Goal: Check status: Check status

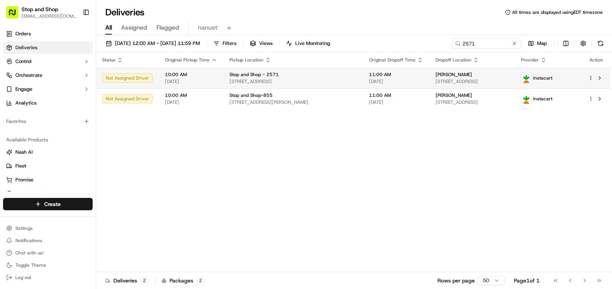
click at [178, 78] on div "10:00 AM [DATE]" at bounding box center [191, 77] width 52 height 13
click at [429, 80] on td "[PERSON_NAME] [STREET_ADDRESS]" at bounding box center [471, 78] width 85 height 21
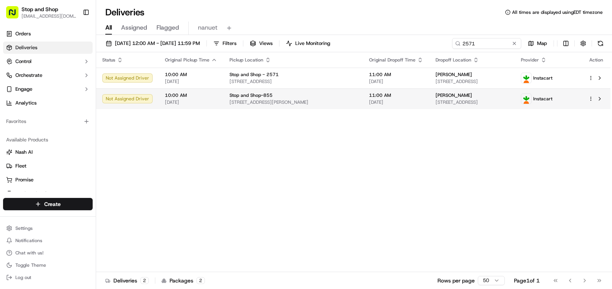
click at [363, 90] on td "11:00 AM [DATE]" at bounding box center [396, 98] width 66 height 21
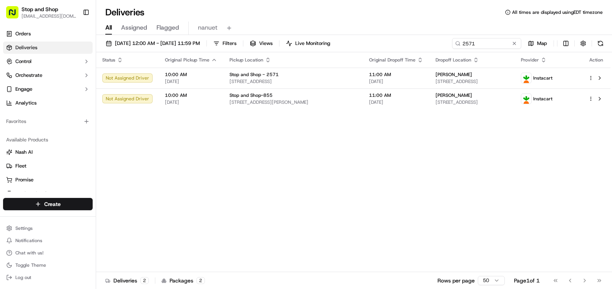
drag, startPoint x: 193, startPoint y: 22, endPoint x: 196, endPoint y: 25, distance: 4.2
click at [196, 25] on div "All Assigned Flagged nanuet" at bounding box center [354, 28] width 516 height 13
drag, startPoint x: 196, startPoint y: 25, endPoint x: 202, endPoint y: 25, distance: 5.4
click at [202, 25] on span "nanuet" at bounding box center [208, 27] width 20 height 9
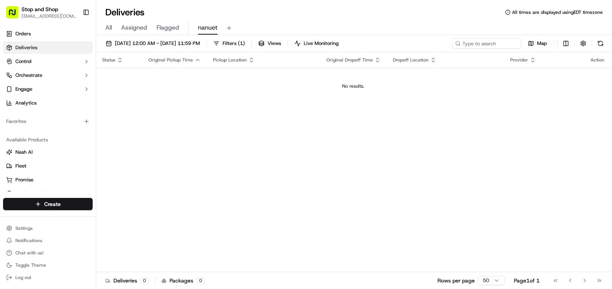
click at [109, 27] on span "All" at bounding box center [108, 27] width 7 height 9
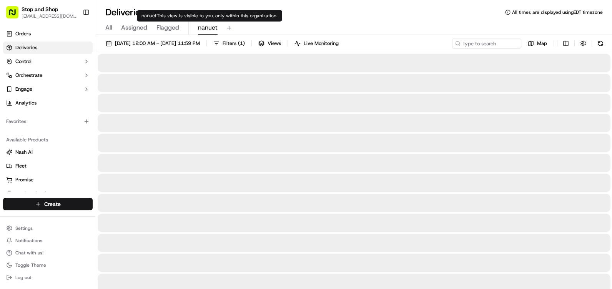
click at [201, 27] on span "nanuet" at bounding box center [208, 27] width 20 height 9
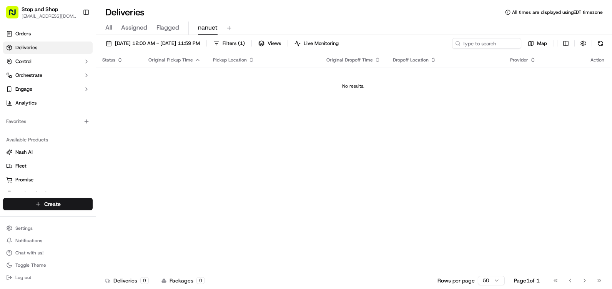
click at [202, 24] on span "nanuet" at bounding box center [208, 27] width 20 height 9
click at [25, 32] on span "Orders" at bounding box center [22, 33] width 15 height 7
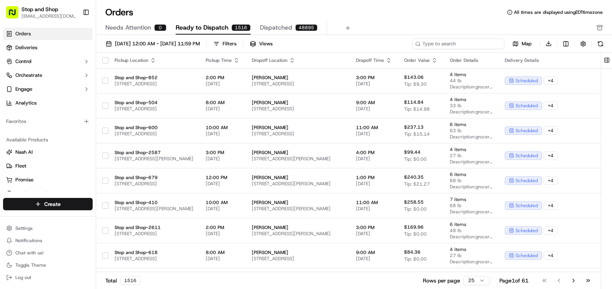
click at [455, 42] on input at bounding box center [458, 43] width 92 height 11
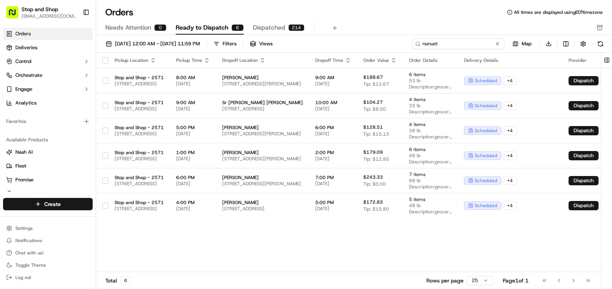
type input "nanuet"
click at [36, 35] on link "Orders" at bounding box center [48, 34] width 90 height 12
click at [262, 32] on button "Dispatched 214" at bounding box center [278, 28] width 51 height 13
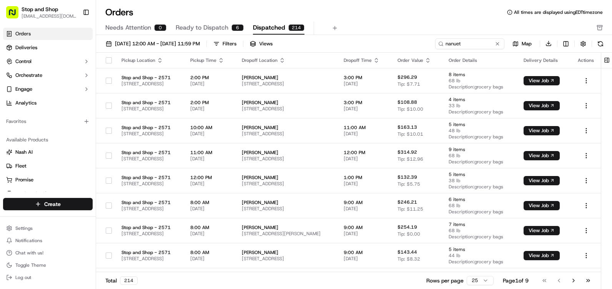
click at [194, 30] on span "Ready to Dispatch" at bounding box center [202, 27] width 53 height 9
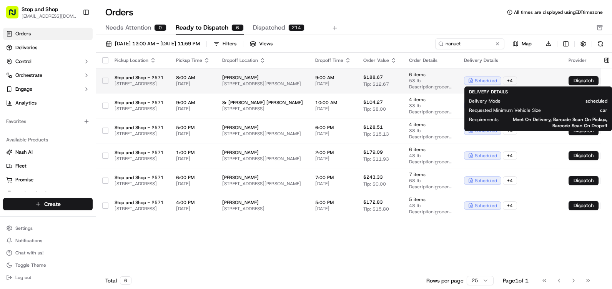
click at [497, 80] on span "scheduled" at bounding box center [486, 81] width 22 height 6
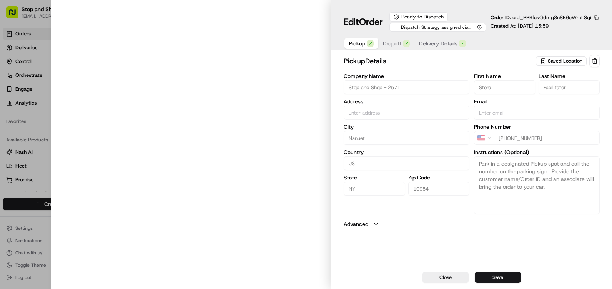
type input "[STREET_ADDRESS]"
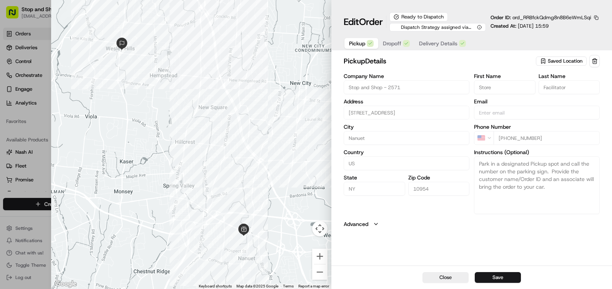
type input "+1"
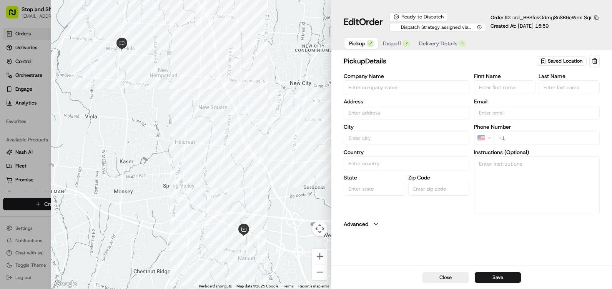
click at [8, 61] on div at bounding box center [306, 144] width 612 height 289
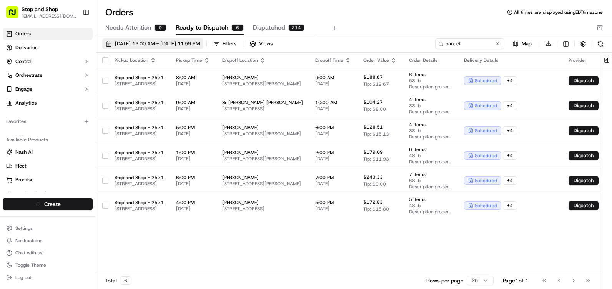
click at [130, 46] on span "[DATE] 12:00 AM - [DATE] 11:59 PM" at bounding box center [157, 43] width 85 height 7
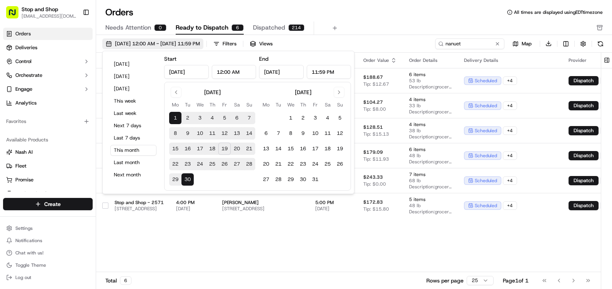
click at [128, 47] on button "[DATE] 12:00 AM - [DATE] 11:59 PM" at bounding box center [152, 43] width 101 height 11
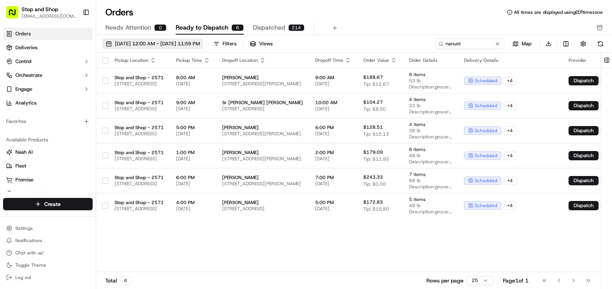
click at [128, 48] on button "[DATE] 12:00 AM - [DATE] 11:59 PM" at bounding box center [152, 43] width 101 height 11
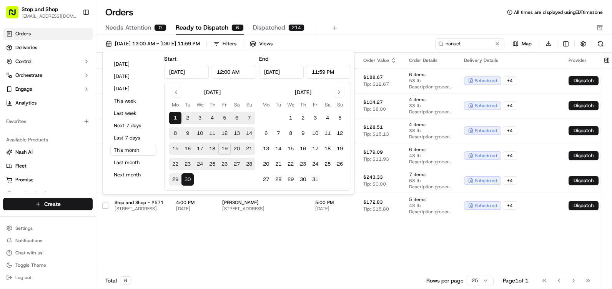
click at [223, 149] on button "19" at bounding box center [224, 149] width 12 height 12
type input "[DATE]"
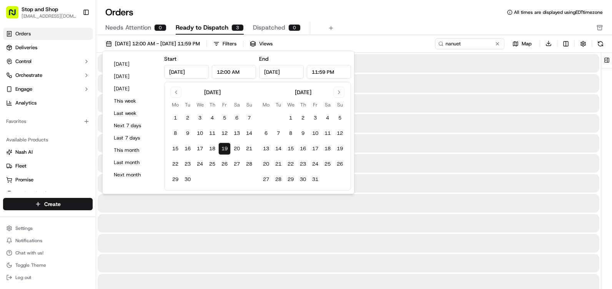
click at [223, 149] on button "19" at bounding box center [224, 149] width 12 height 12
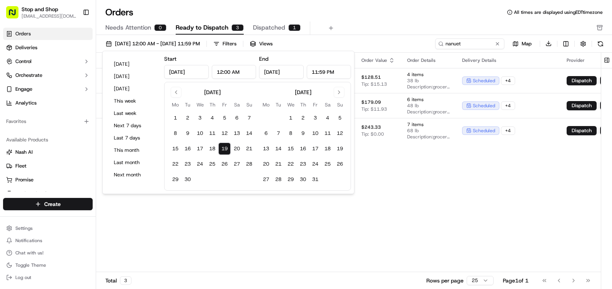
click at [223, 149] on button "19" at bounding box center [224, 149] width 12 height 12
drag, startPoint x: 384, startPoint y: 214, endPoint x: 390, endPoint y: 210, distance: 7.7
click at [390, 210] on div "Pickup Location Pickup Time Dropoff Location Dropoff Time Order Value Order Det…" at bounding box center [370, 163] width 548 height 220
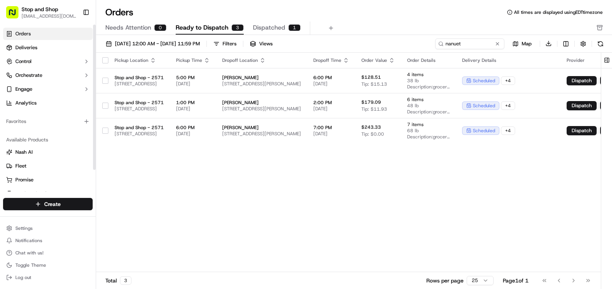
click at [25, 31] on span "Orders" at bounding box center [22, 33] width 15 height 7
click at [23, 45] on span "Deliveries" at bounding box center [26, 47] width 22 height 7
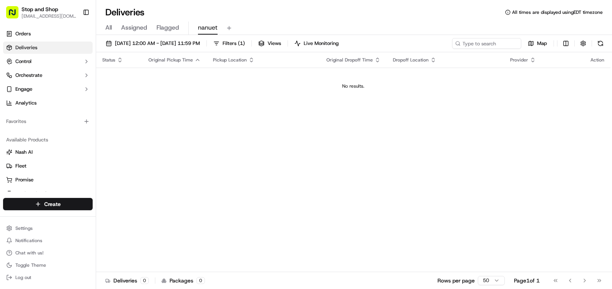
drag, startPoint x: 208, startPoint y: 27, endPoint x: 194, endPoint y: 117, distance: 91.0
click at [184, 129] on div "Status Original Pickup Time Pickup Location Original Dropoff Time Dropoff Locat…" at bounding box center [353, 162] width 514 height 220
click at [215, 27] on span "nanuet" at bounding box center [208, 27] width 20 height 9
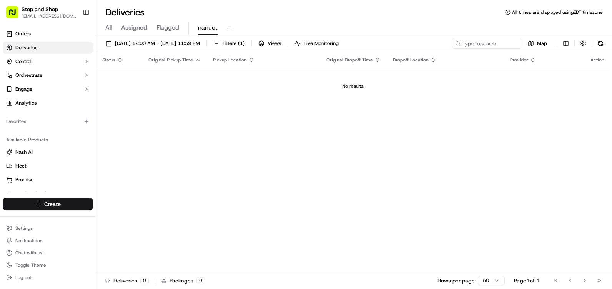
click at [215, 27] on span "nanuet" at bounding box center [208, 27] width 20 height 9
drag, startPoint x: 204, startPoint y: 23, endPoint x: 205, endPoint y: 19, distance: 3.9
click at [205, 19] on div "Deliveries All times are displayed using EDT timezone All Assigned Flagged nanu…" at bounding box center [354, 144] width 516 height 289
drag, startPoint x: 205, startPoint y: 19, endPoint x: 274, endPoint y: 24, distance: 69.3
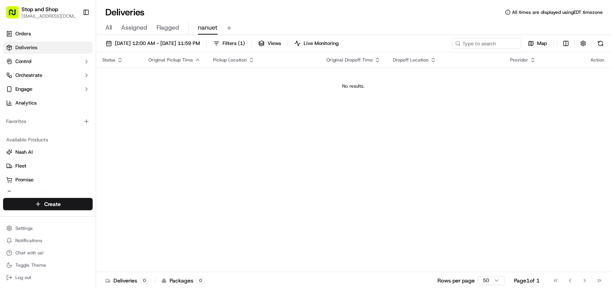
click at [274, 24] on div "All Assigned Flagged nanuet" at bounding box center [354, 28] width 516 height 13
click at [230, 28] on button at bounding box center [229, 28] width 11 height 11
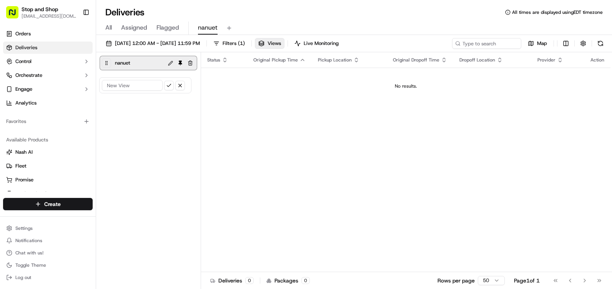
click at [191, 65] on button "button" at bounding box center [190, 62] width 9 height 9
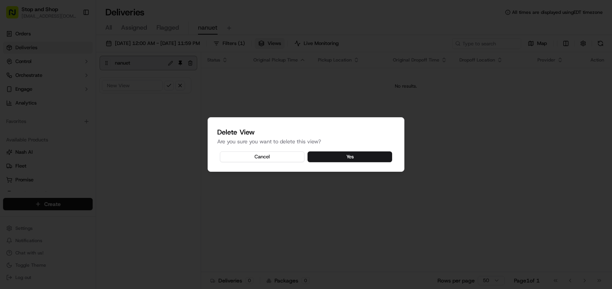
drag, startPoint x: 344, startPoint y: 154, endPoint x: 332, endPoint y: 151, distance: 12.8
click at [334, 152] on button "Yes" at bounding box center [349, 156] width 85 height 11
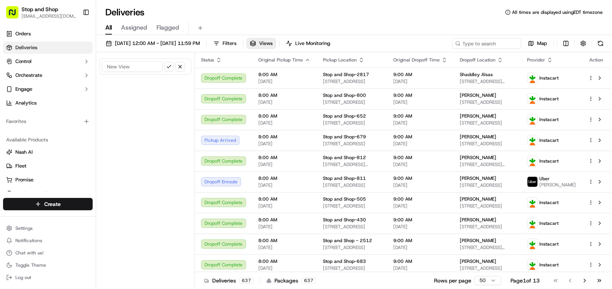
click at [140, 70] on input at bounding box center [132, 66] width 61 height 11
type input "2571"
click at [169, 68] on button "submit" at bounding box center [169, 67] width 10 height 10
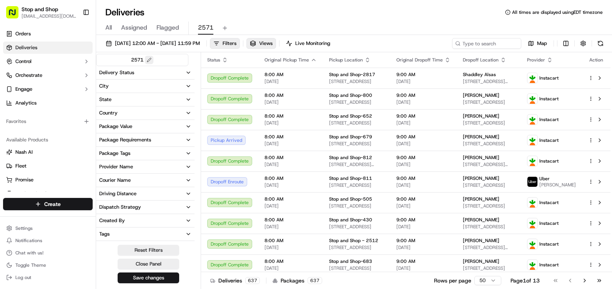
click at [153, 60] on button at bounding box center [149, 60] width 8 height 8
click at [166, 60] on button at bounding box center [169, 60] width 10 height 10
click at [147, 57] on button at bounding box center [149, 60] width 8 height 8
click at [170, 60] on button at bounding box center [169, 60] width 10 height 10
click at [149, 59] on button at bounding box center [149, 60] width 8 height 8
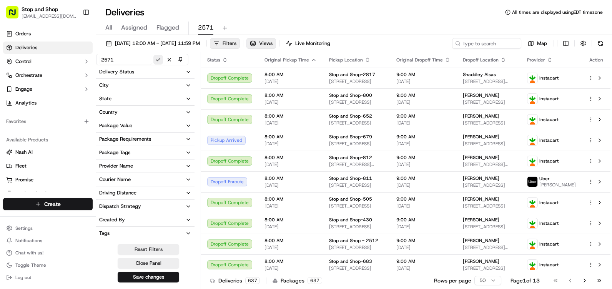
click at [149, 59] on input "2571" at bounding box center [126, 60] width 52 height 10
click at [156, 57] on button at bounding box center [158, 60] width 10 height 10
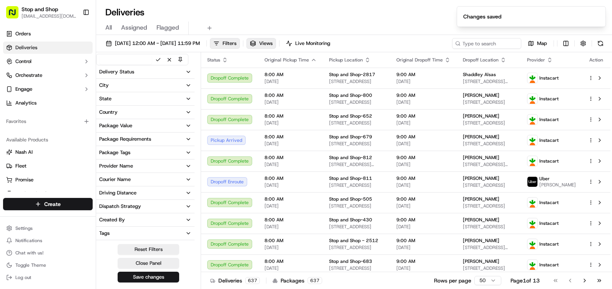
click at [199, 26] on div "All Assigned Flagged" at bounding box center [354, 28] width 516 height 13
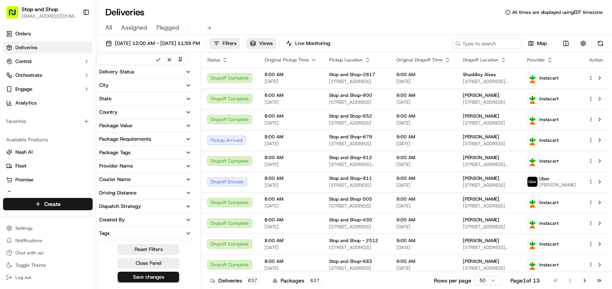
click at [200, 29] on div "All Assigned Flagged" at bounding box center [354, 28] width 516 height 13
click at [171, 59] on button at bounding box center [169, 60] width 10 height 10
drag, startPoint x: 140, startPoint y: 265, endPoint x: 134, endPoint y: 266, distance: 6.5
click at [139, 265] on button "Close Panel" at bounding box center [148, 264] width 61 height 11
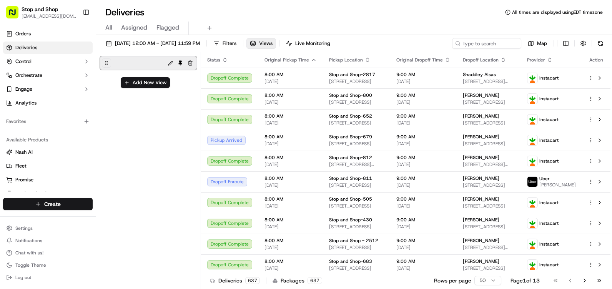
drag, startPoint x: 325, startPoint y: 15, endPoint x: 320, endPoint y: 15, distance: 5.0
click at [324, 15] on div "Deliveries All times are displayed using EDT timezone" at bounding box center [354, 12] width 516 height 12
click at [191, 63] on button "button" at bounding box center [190, 62] width 9 height 9
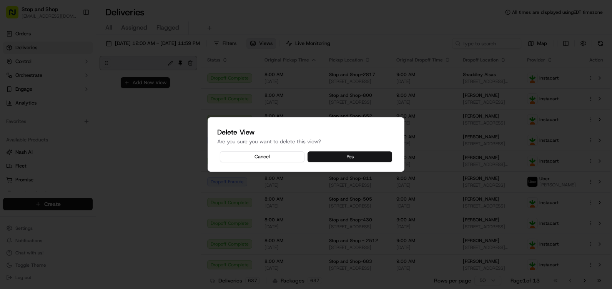
click at [318, 160] on button "Yes" at bounding box center [349, 156] width 85 height 11
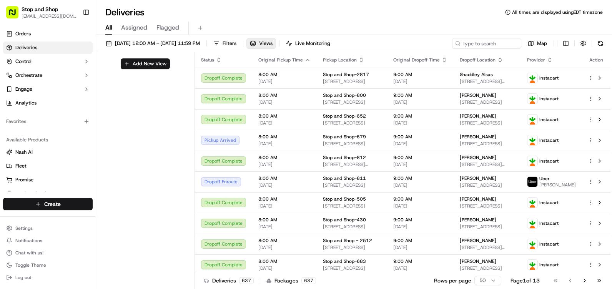
click at [143, 28] on span "Assigned" at bounding box center [134, 27] width 26 height 9
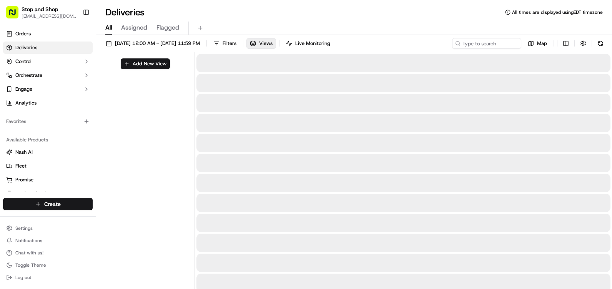
click at [111, 25] on span "All" at bounding box center [108, 27] width 7 height 9
click at [471, 46] on input at bounding box center [475, 43] width 92 height 11
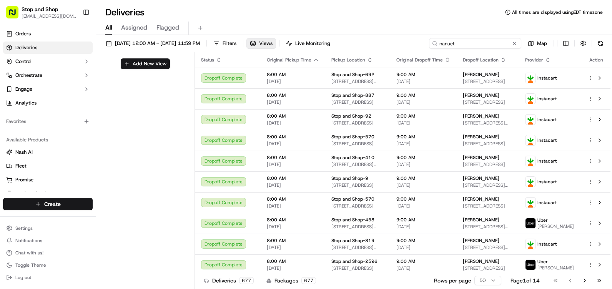
type input "nanuet"
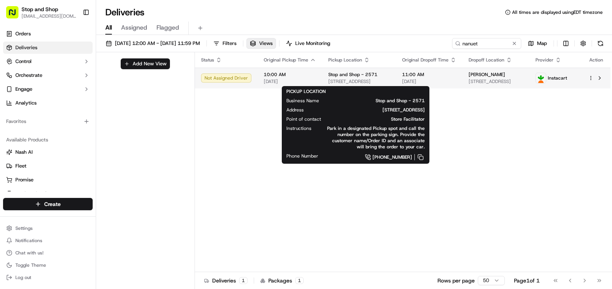
click at [365, 81] on span "[STREET_ADDRESS]" at bounding box center [358, 81] width 61 height 6
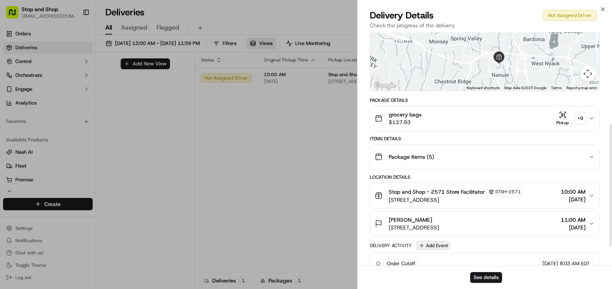
scroll to position [211, 0]
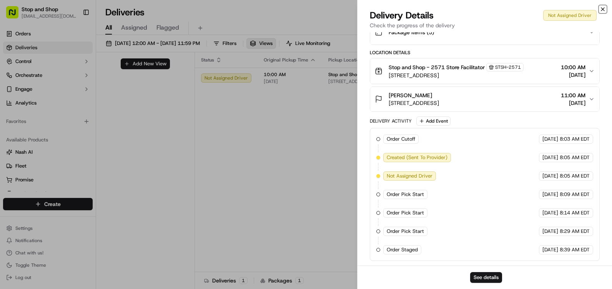
click at [603, 10] on icon "button" at bounding box center [602, 9] width 6 height 6
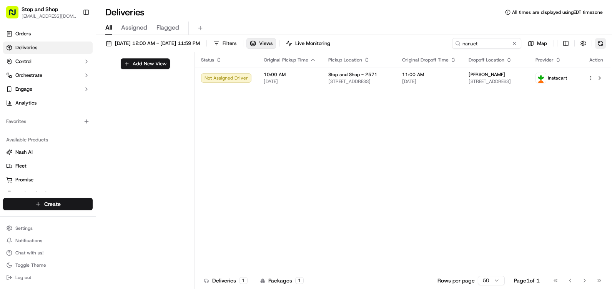
click at [601, 45] on button at bounding box center [600, 43] width 11 height 11
click at [600, 78] on button at bounding box center [599, 77] width 9 height 9
click at [448, 80] on span "[DATE]" at bounding box center [429, 81] width 54 height 6
